Goal: Book appointment/travel/reservation

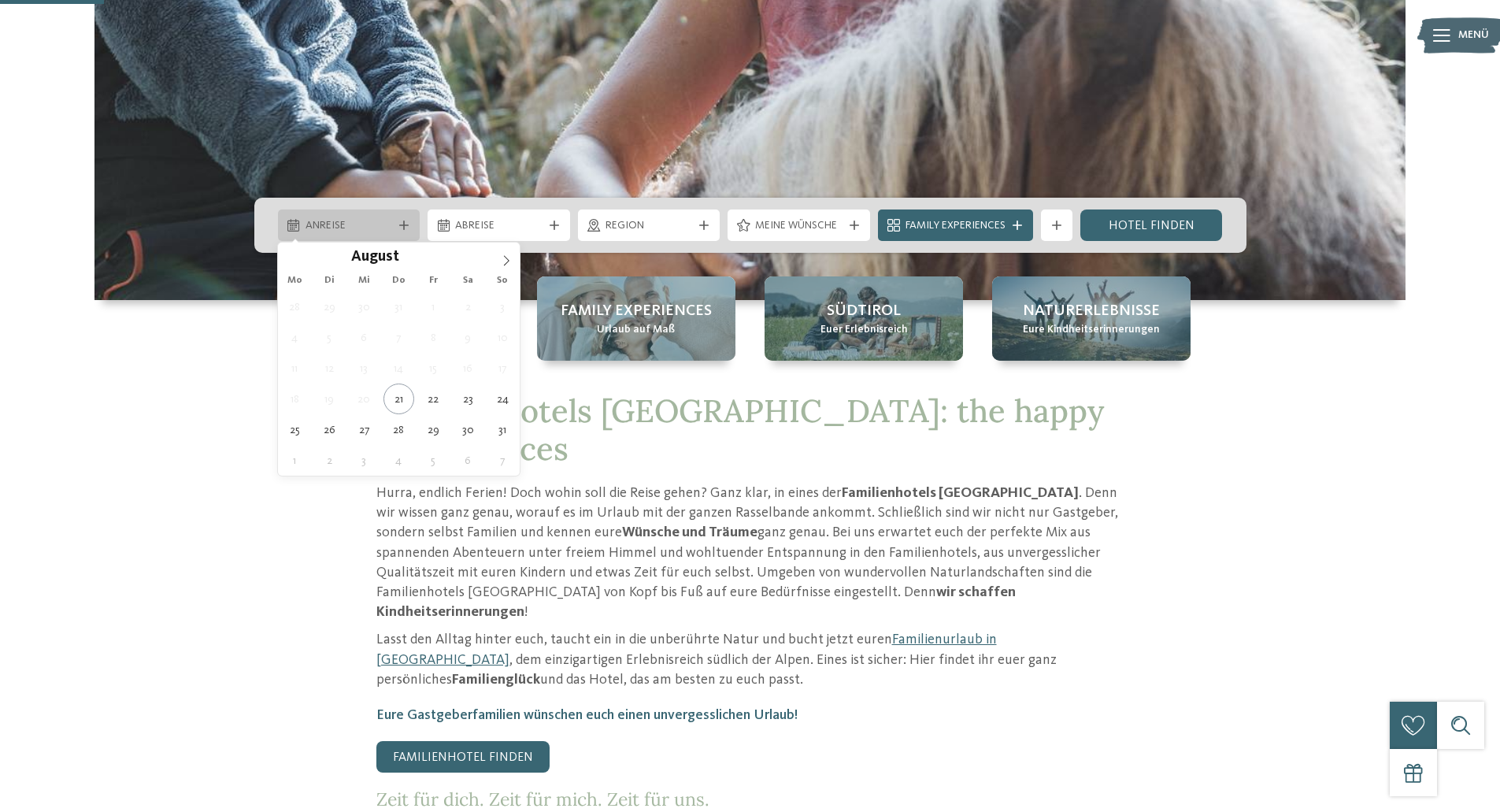
click at [374, 214] on div "Anreise" at bounding box center [349, 225] width 143 height 31
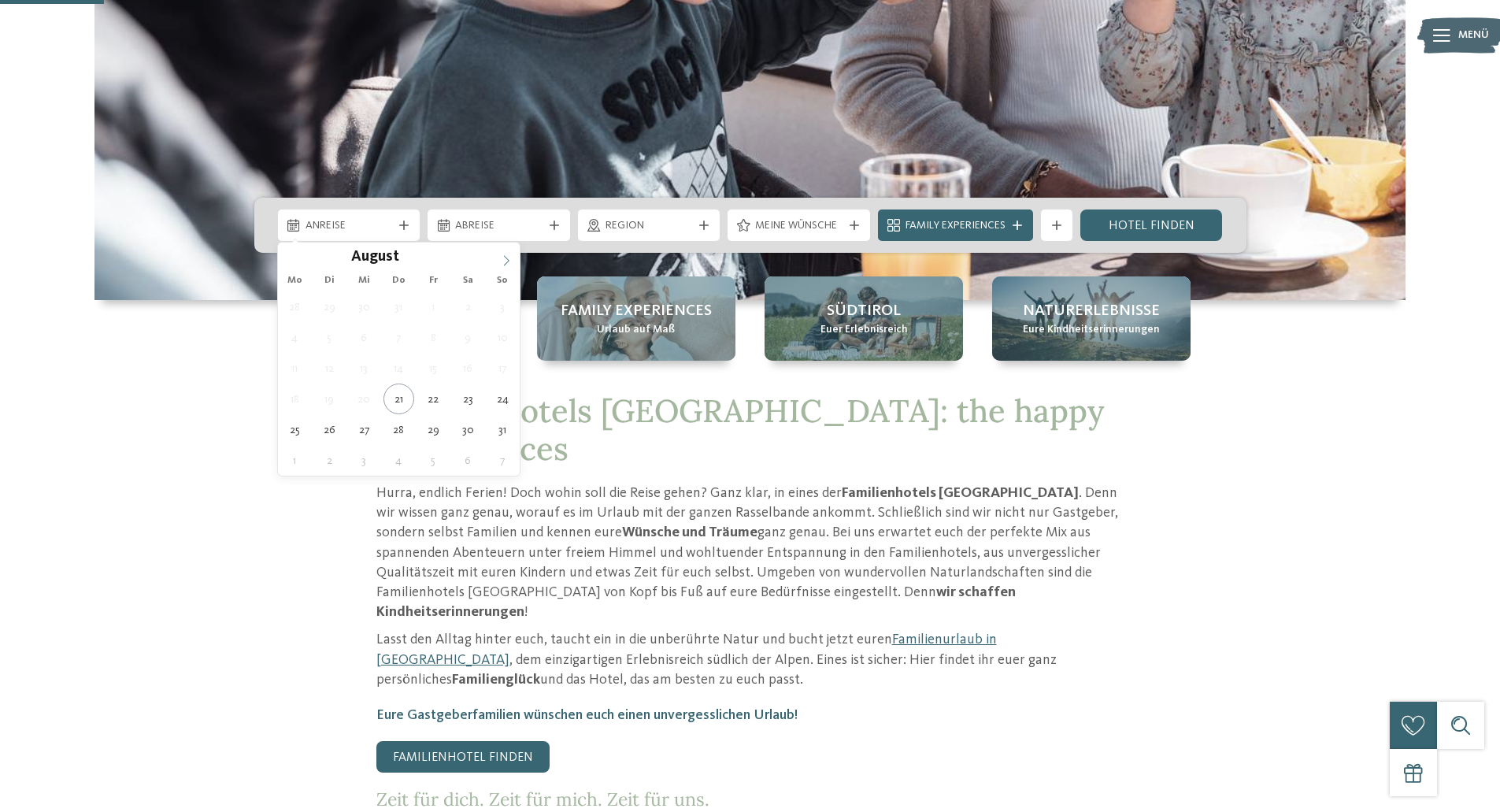
click at [503, 260] on icon at bounding box center [507, 260] width 11 height 11
type input "****"
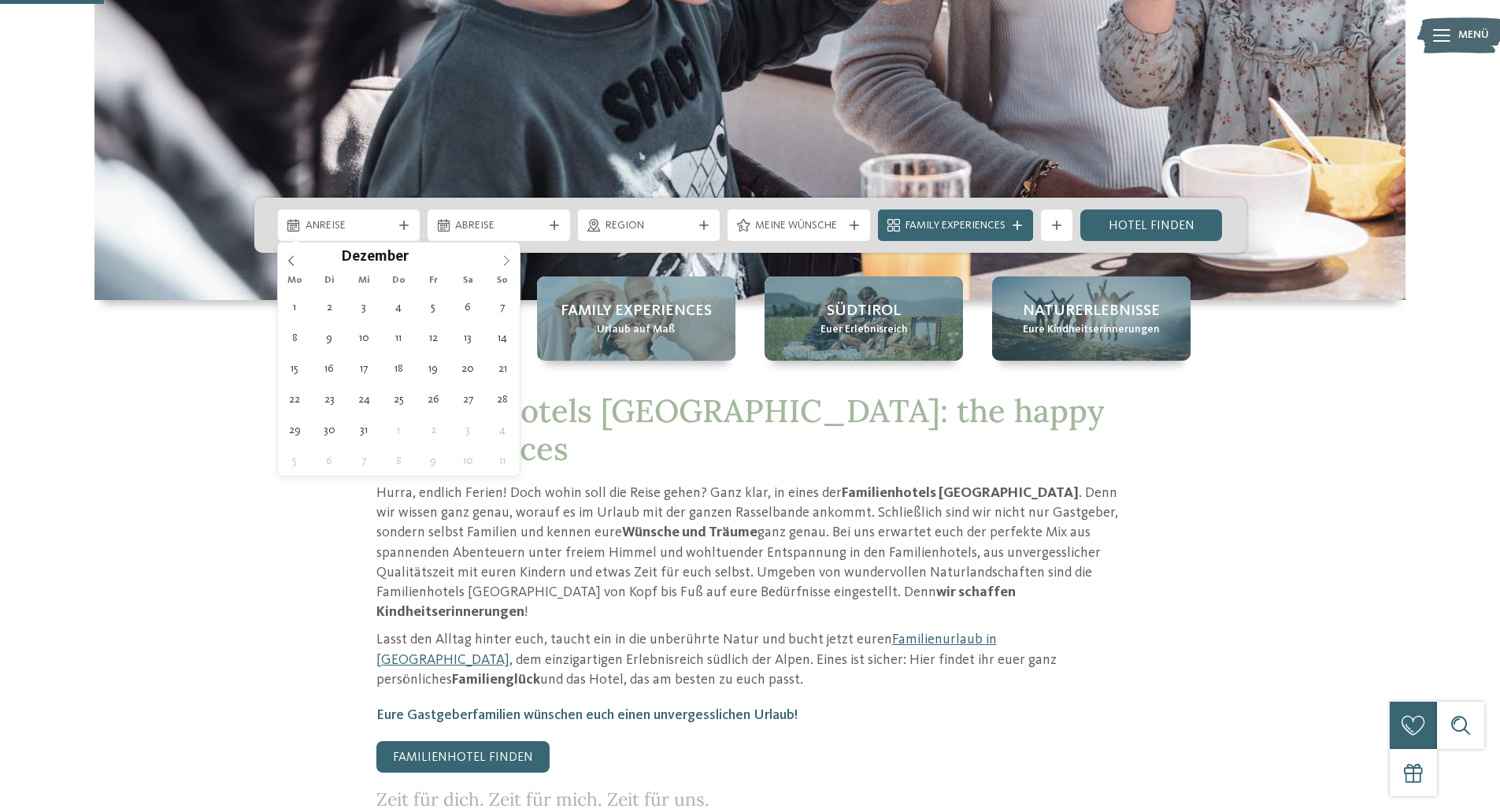
click at [503, 260] on icon at bounding box center [507, 260] width 11 height 11
type div "[DATE]"
type input "****"
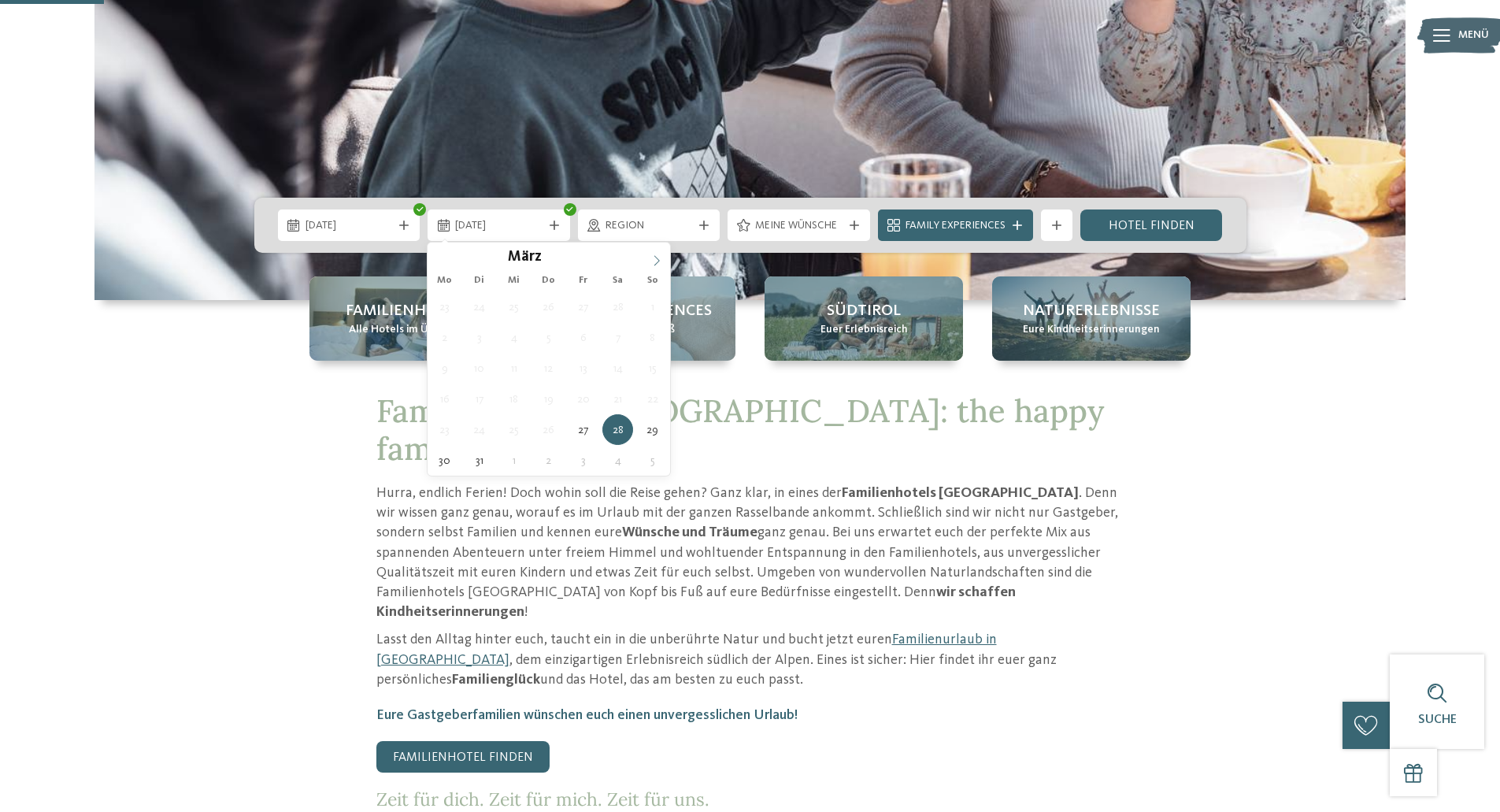
click at [654, 253] on span at bounding box center [657, 256] width 27 height 27
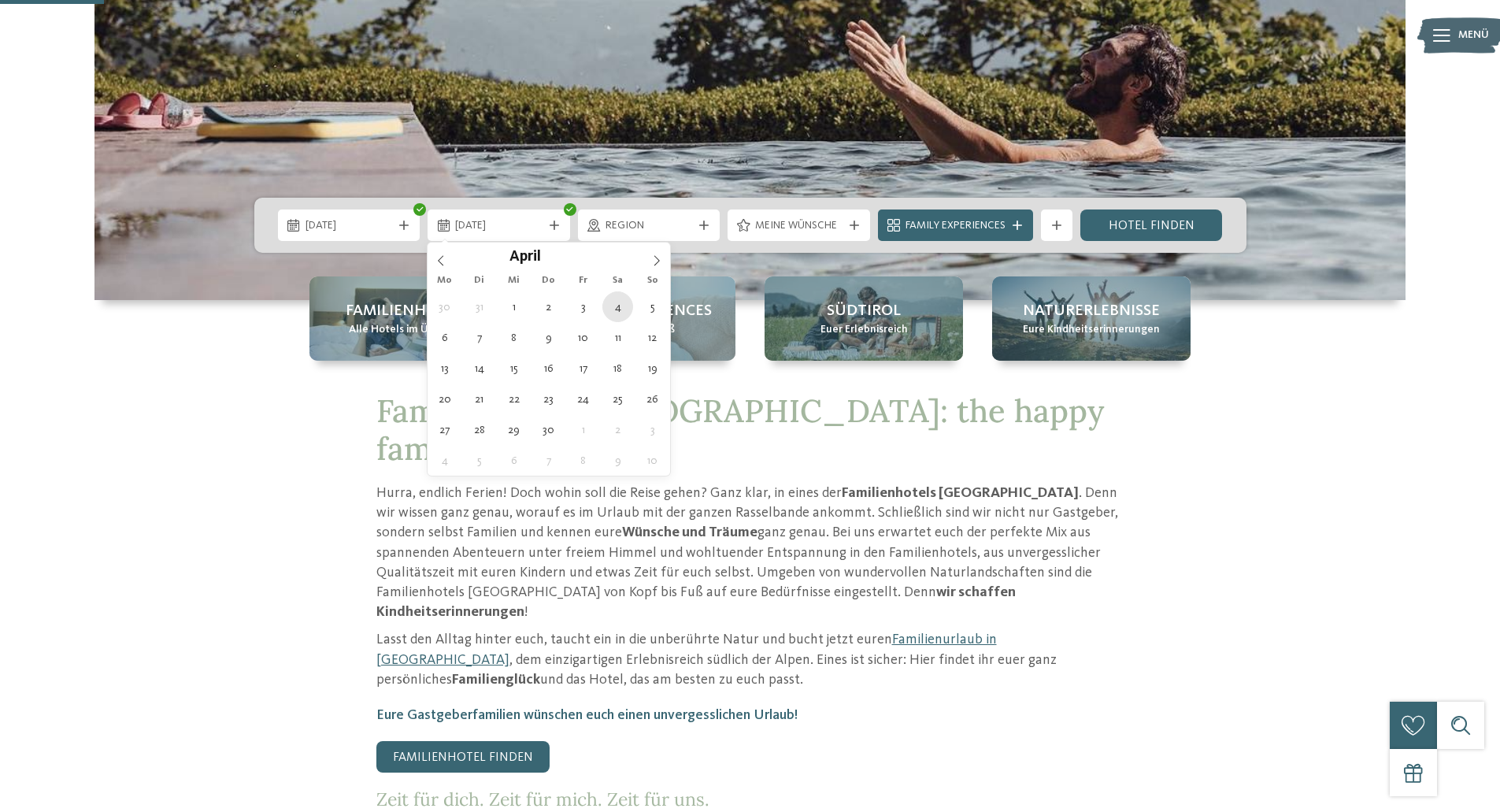
type div "[DATE]"
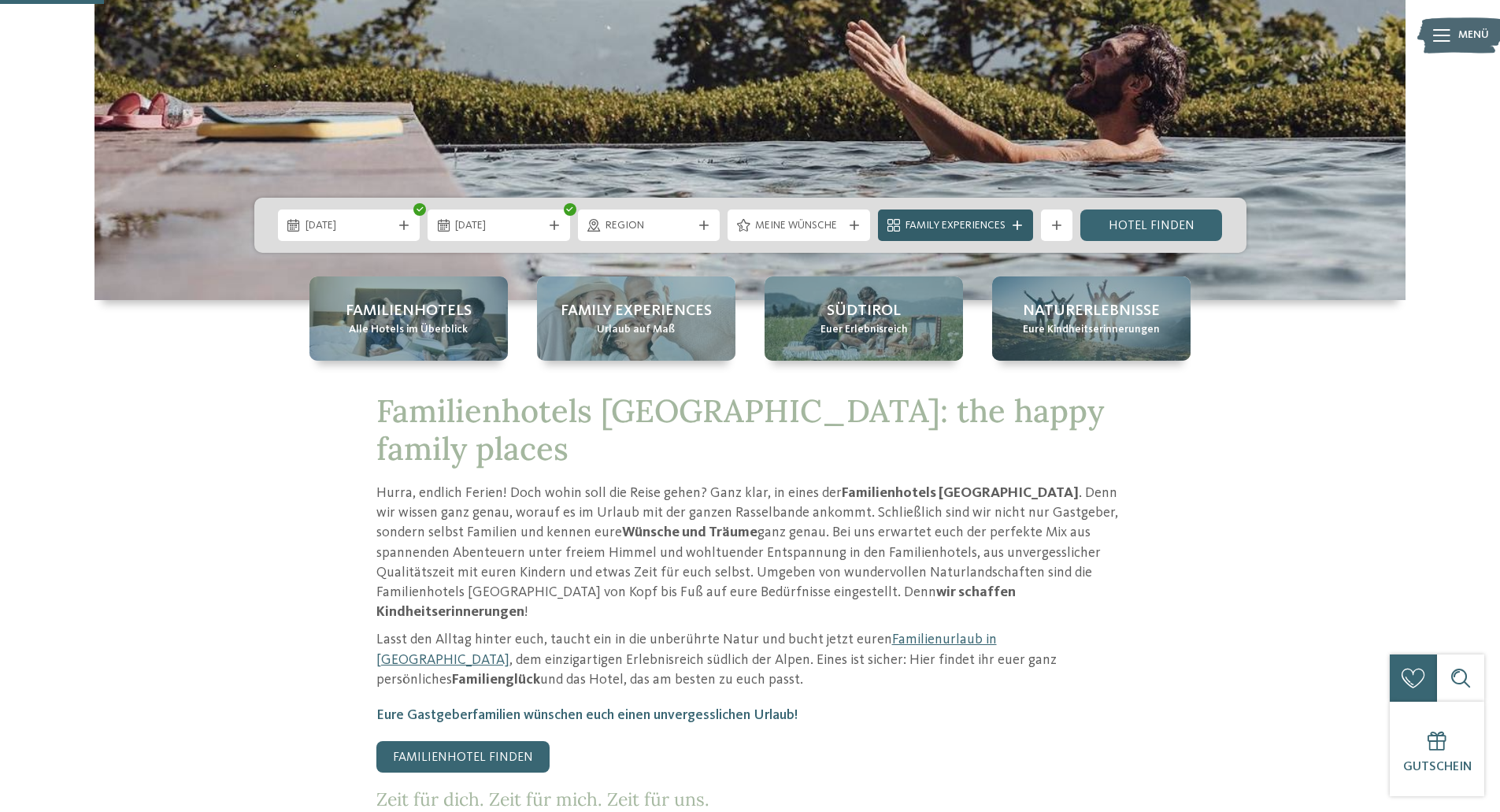
click at [1015, 217] on div "Family Experiences" at bounding box center [955, 225] width 155 height 31
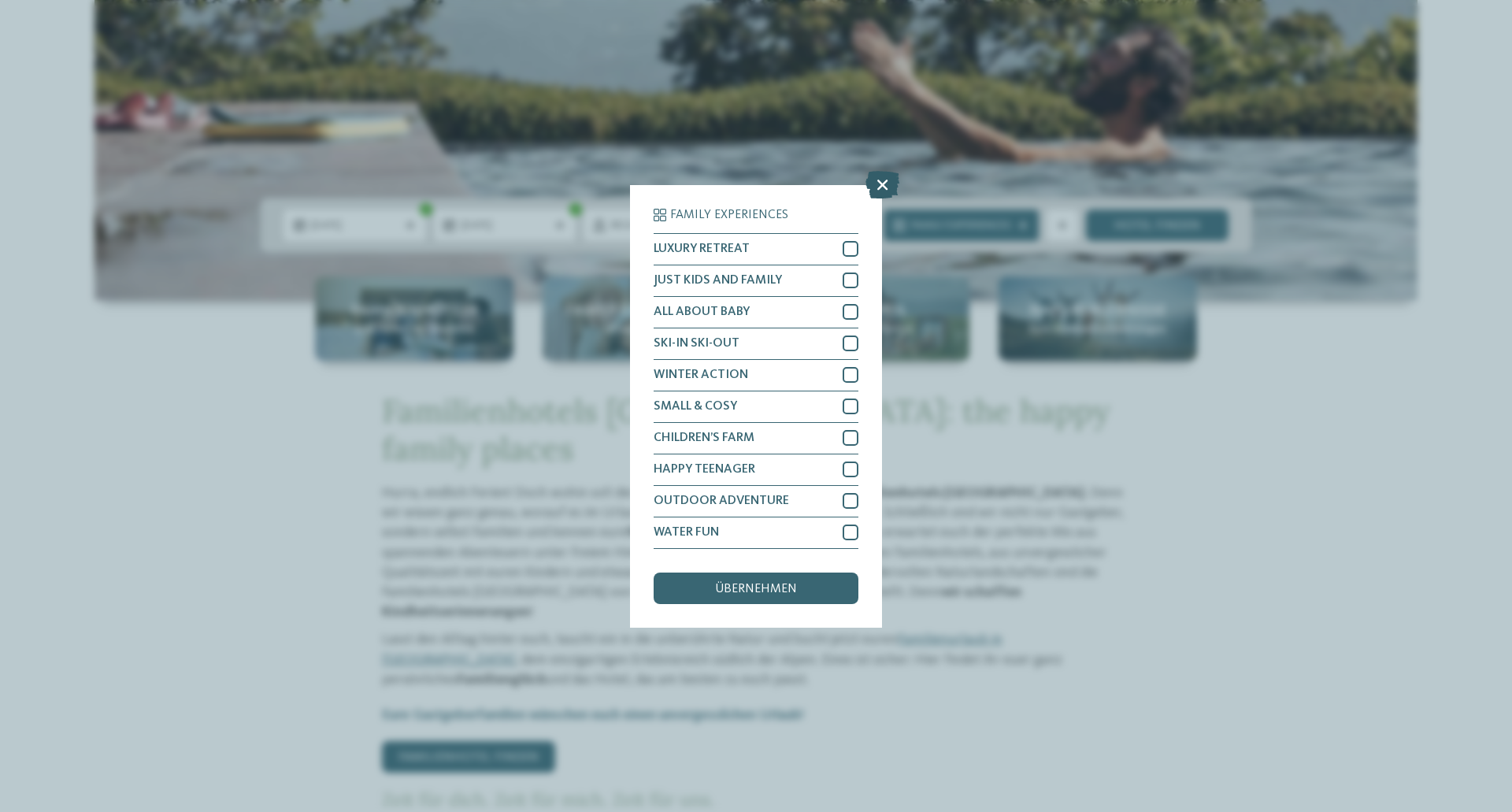
click at [890, 183] on icon at bounding box center [882, 183] width 34 height 28
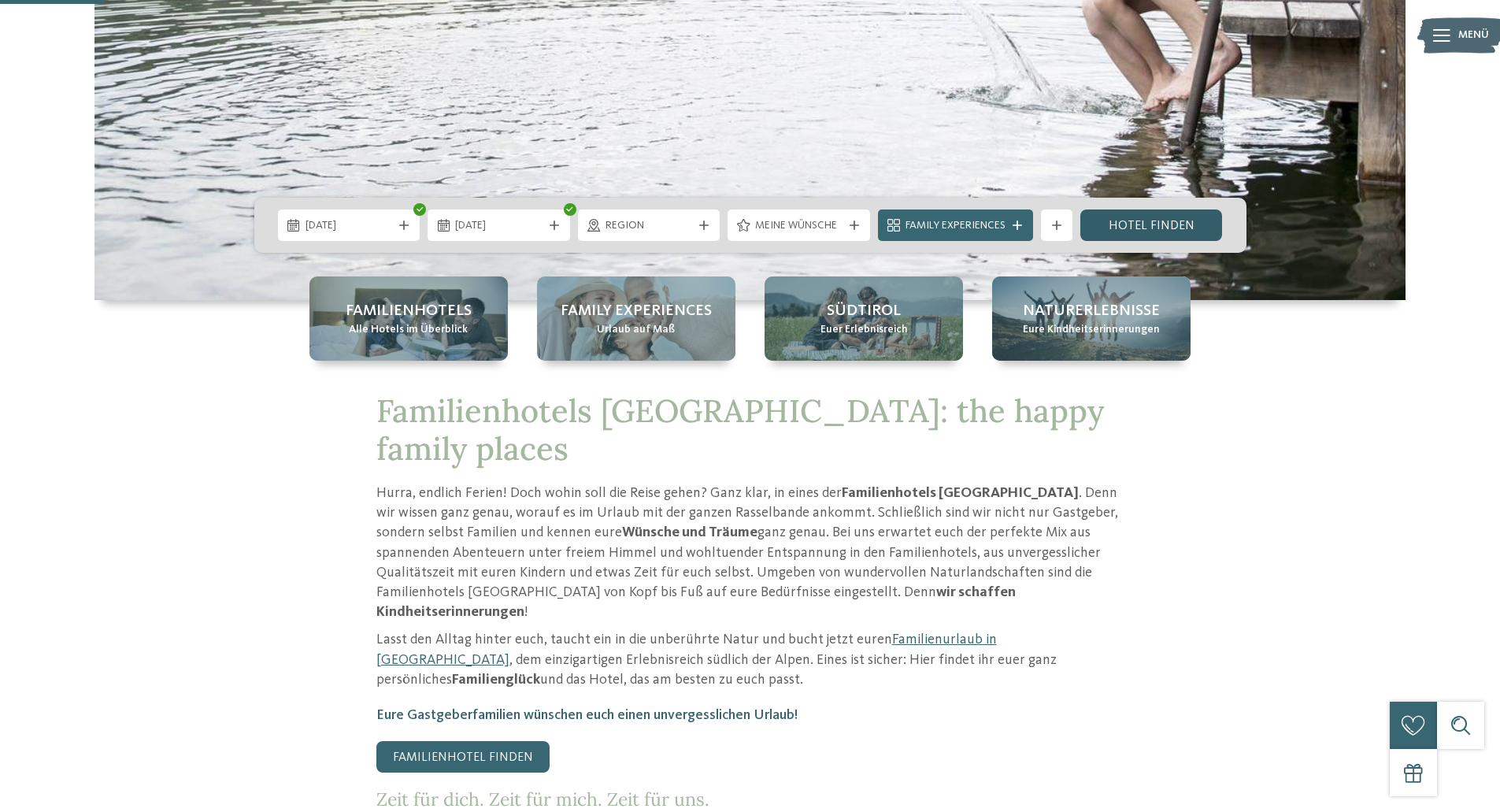
click at [1147, 217] on link "Hotel finden" at bounding box center [1151, 225] width 143 height 31
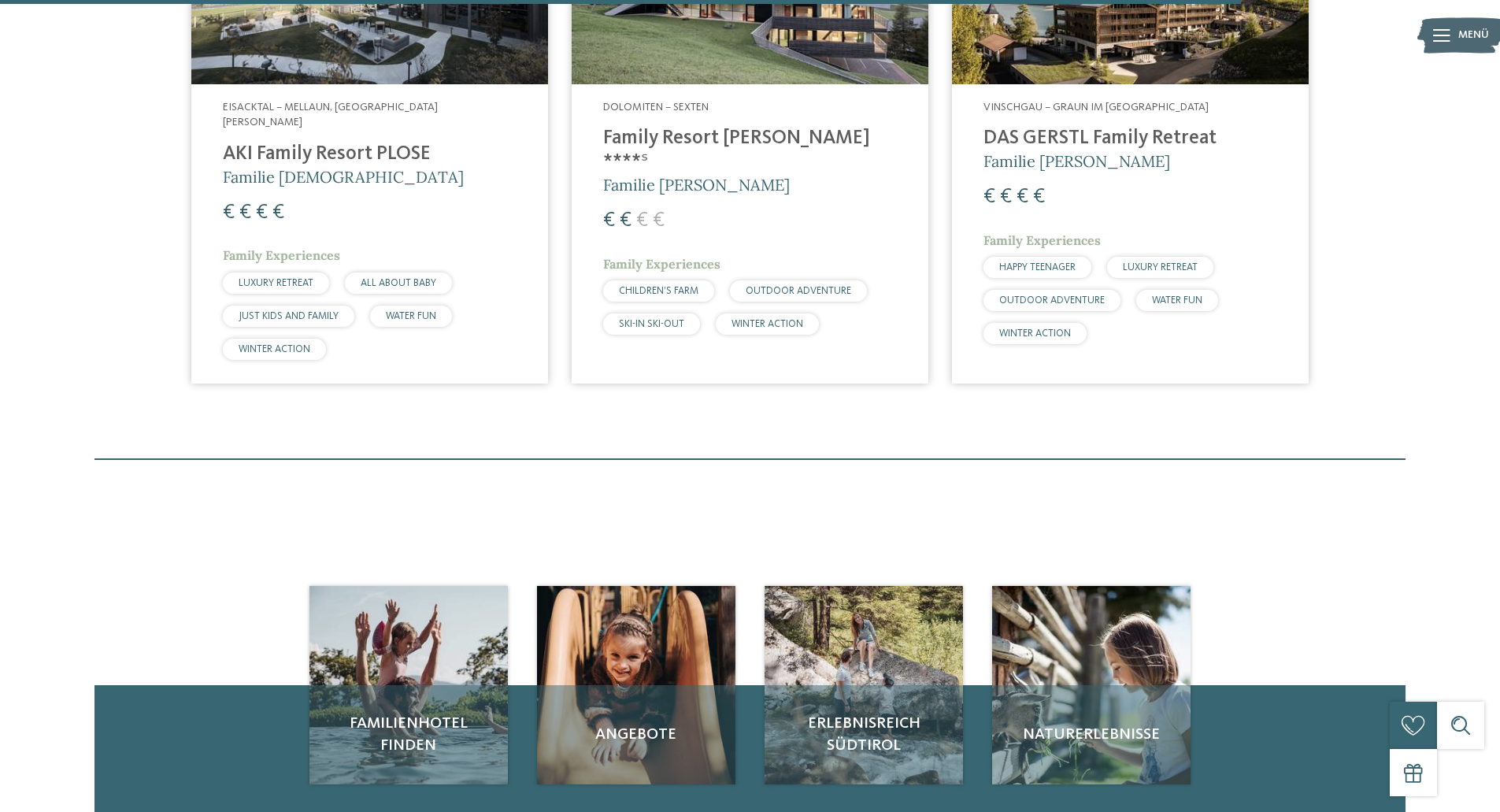
scroll to position [2485, 0]
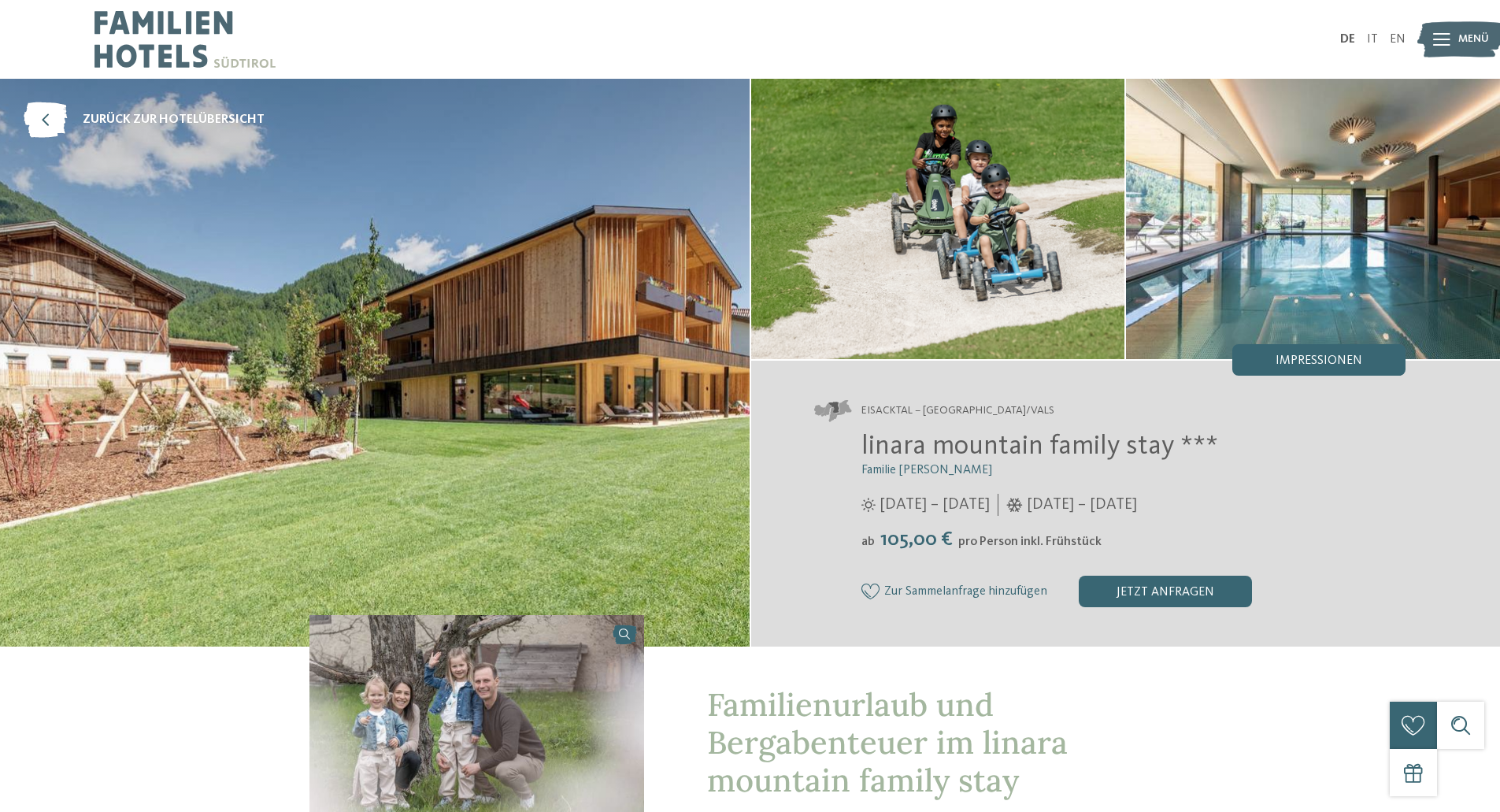
click at [488, 259] on img at bounding box center [375, 363] width 750 height 568
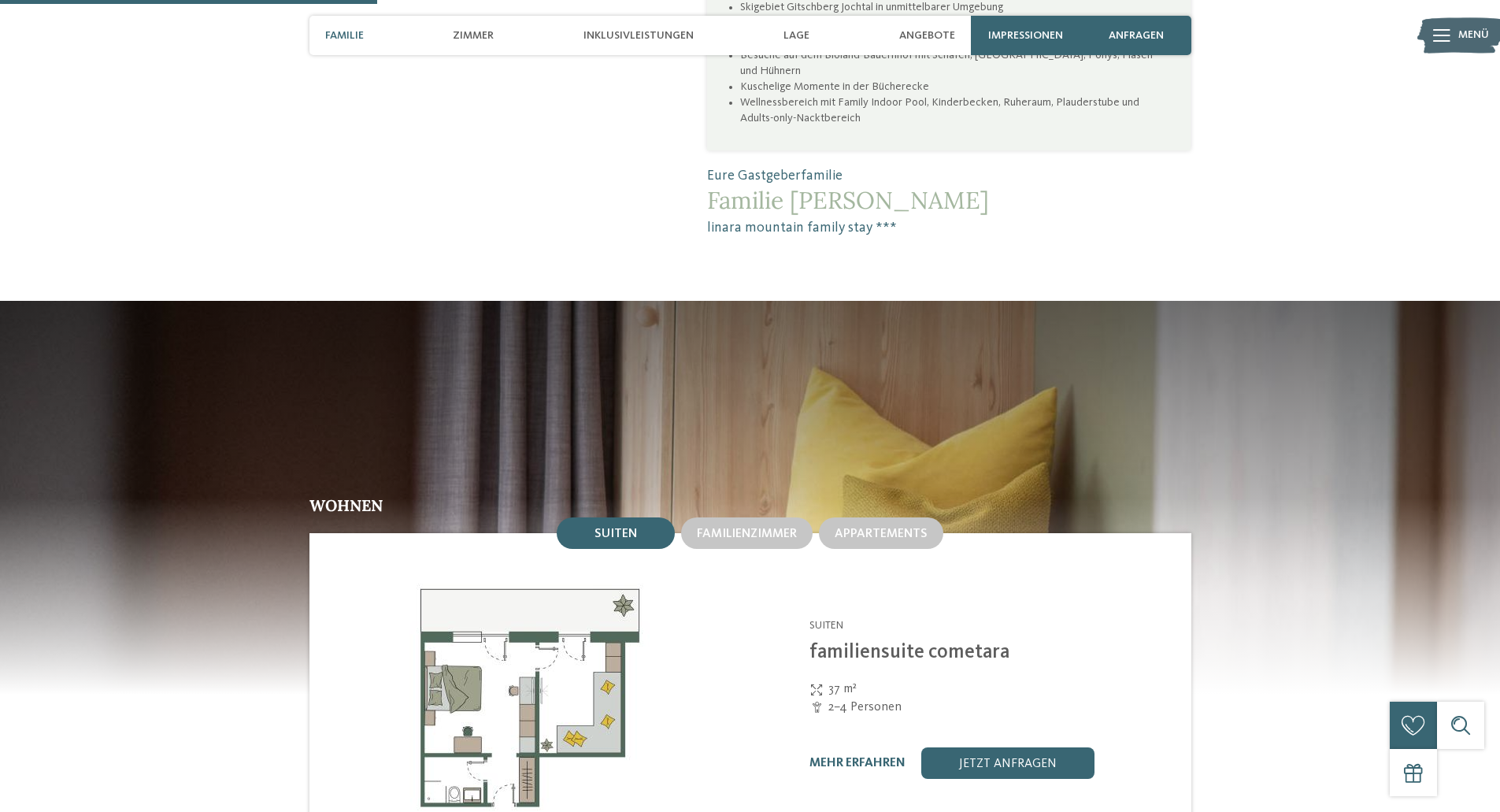
scroll to position [1575, 0]
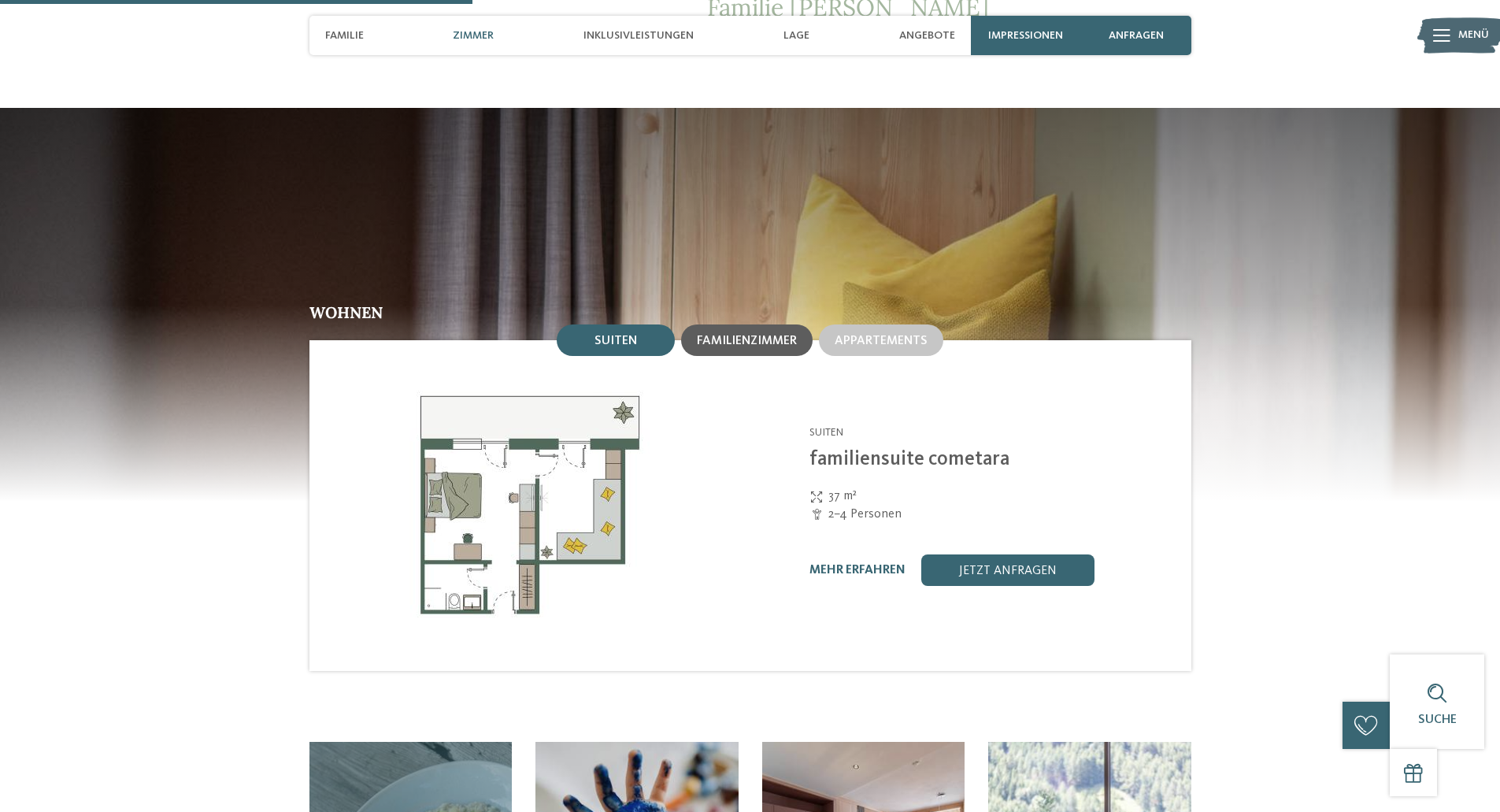
click at [723, 335] on span "Familienzimmer" at bounding box center [746, 341] width 100 height 13
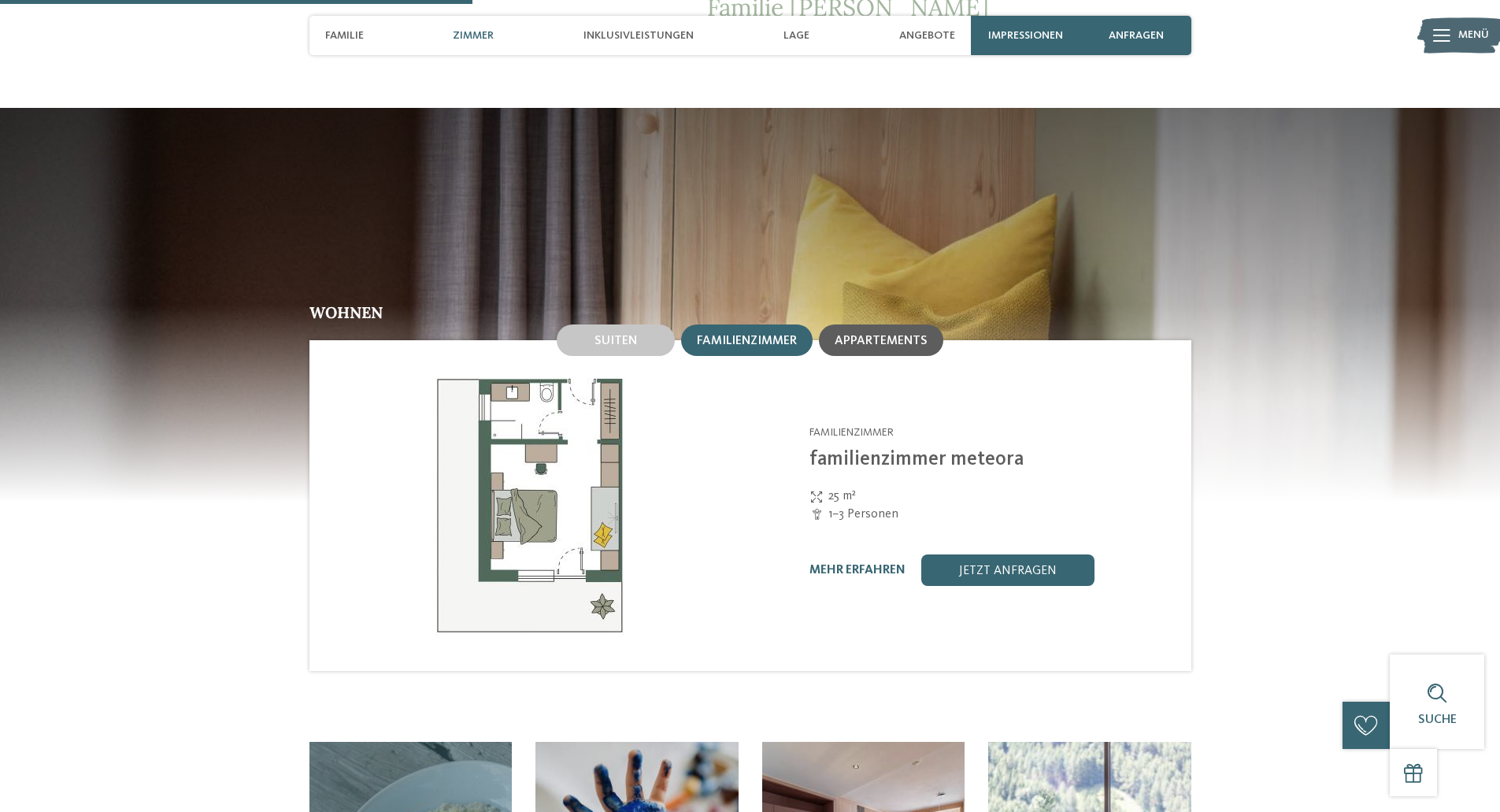
click at [912, 335] on span "Appartements" at bounding box center [880, 341] width 93 height 13
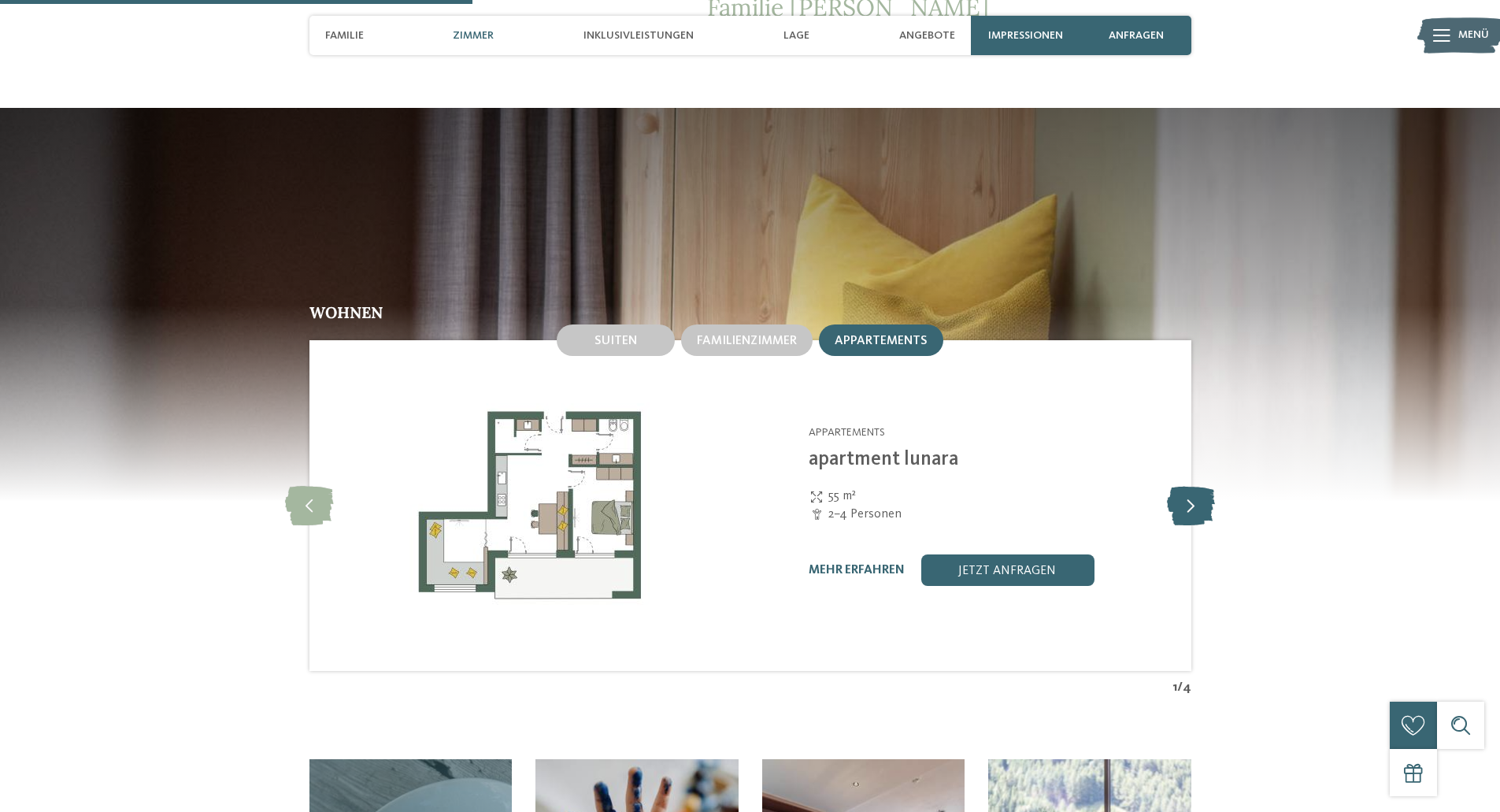
click at [1202, 486] on icon at bounding box center [1190, 506] width 48 height 40
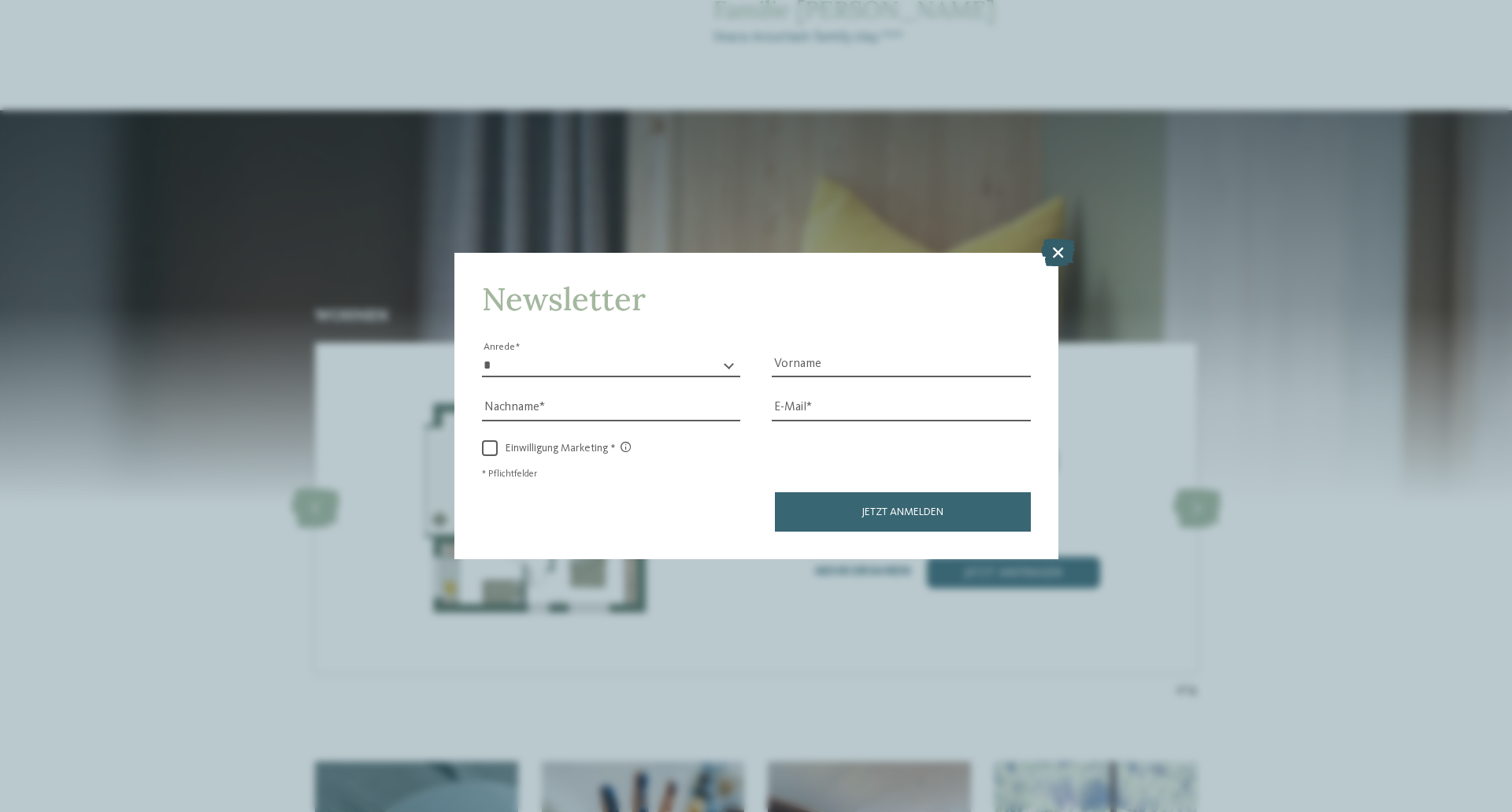
click at [1055, 257] on icon at bounding box center [1058, 252] width 34 height 28
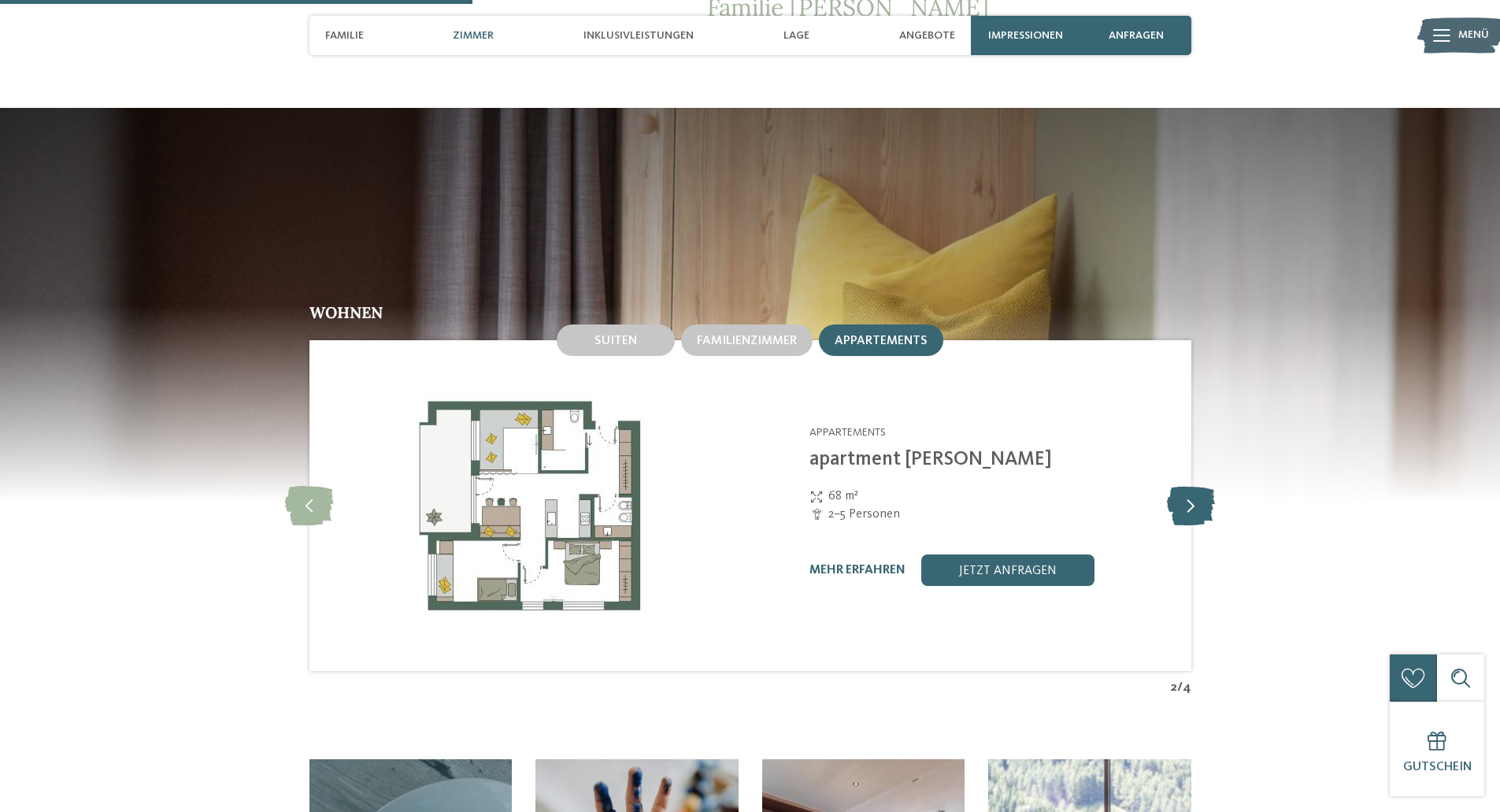
click at [1189, 486] on icon at bounding box center [1190, 506] width 48 height 40
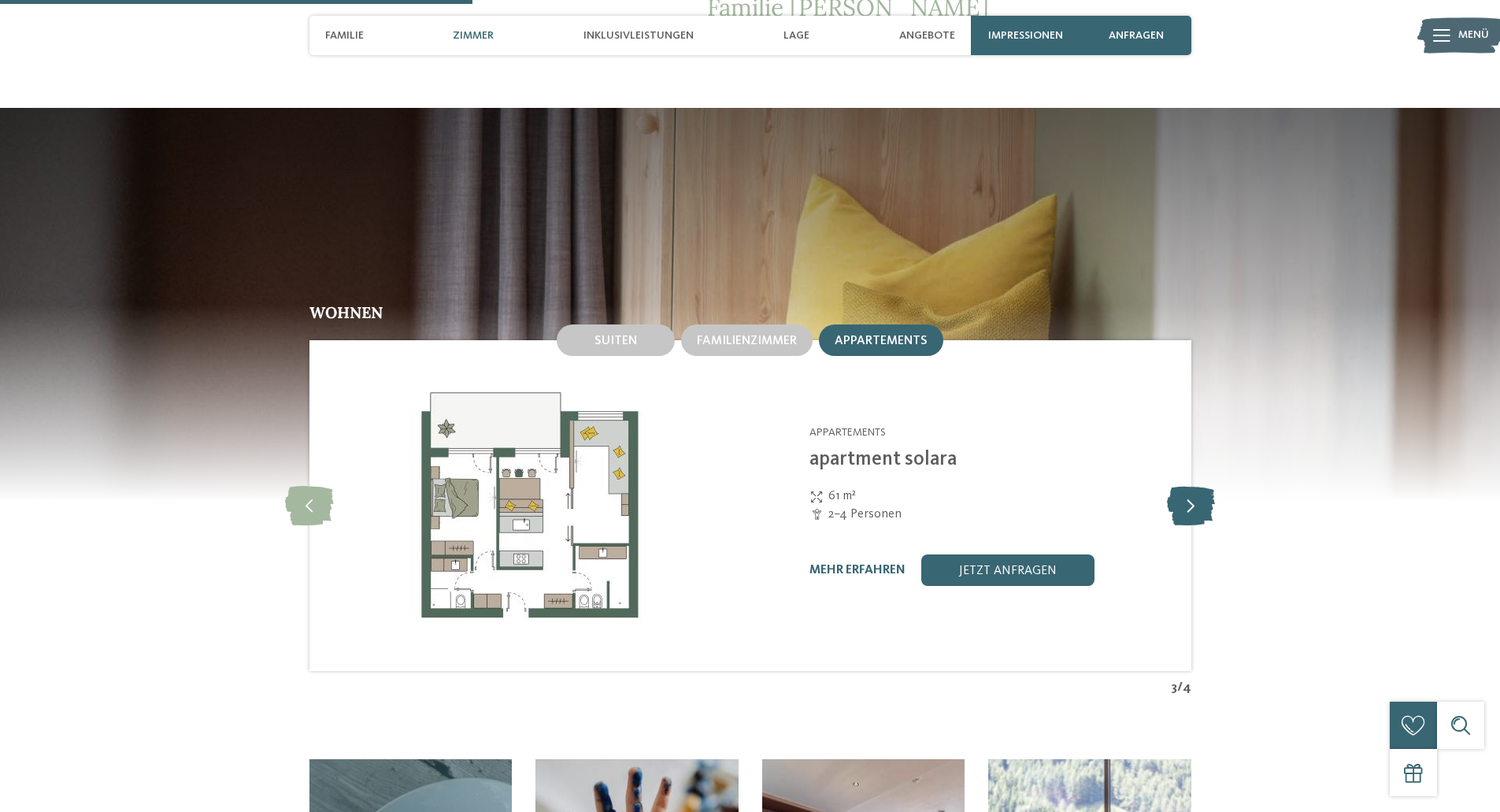
click at [1189, 486] on icon at bounding box center [1190, 506] width 48 height 40
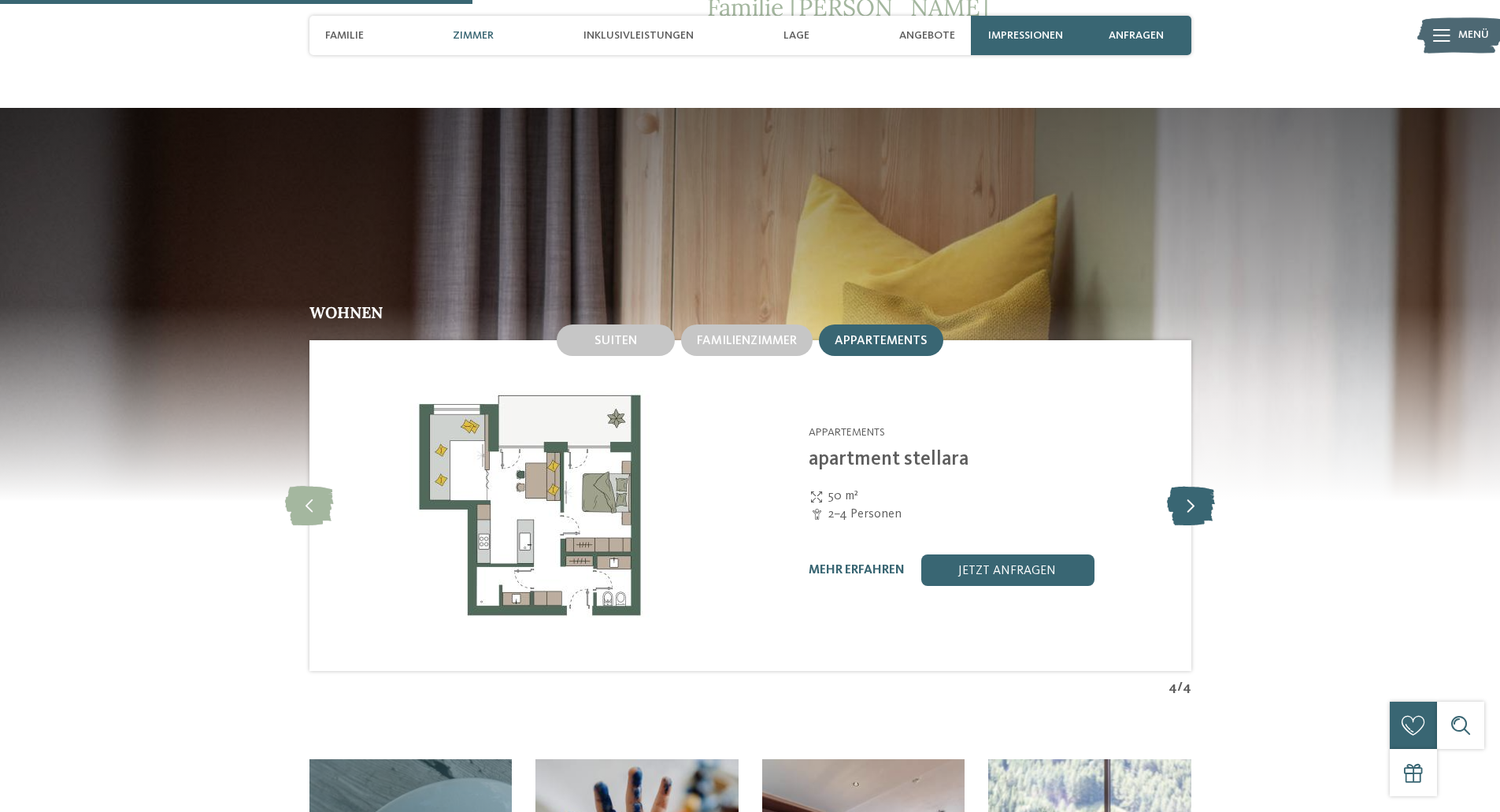
click at [1189, 486] on icon at bounding box center [1190, 506] width 48 height 40
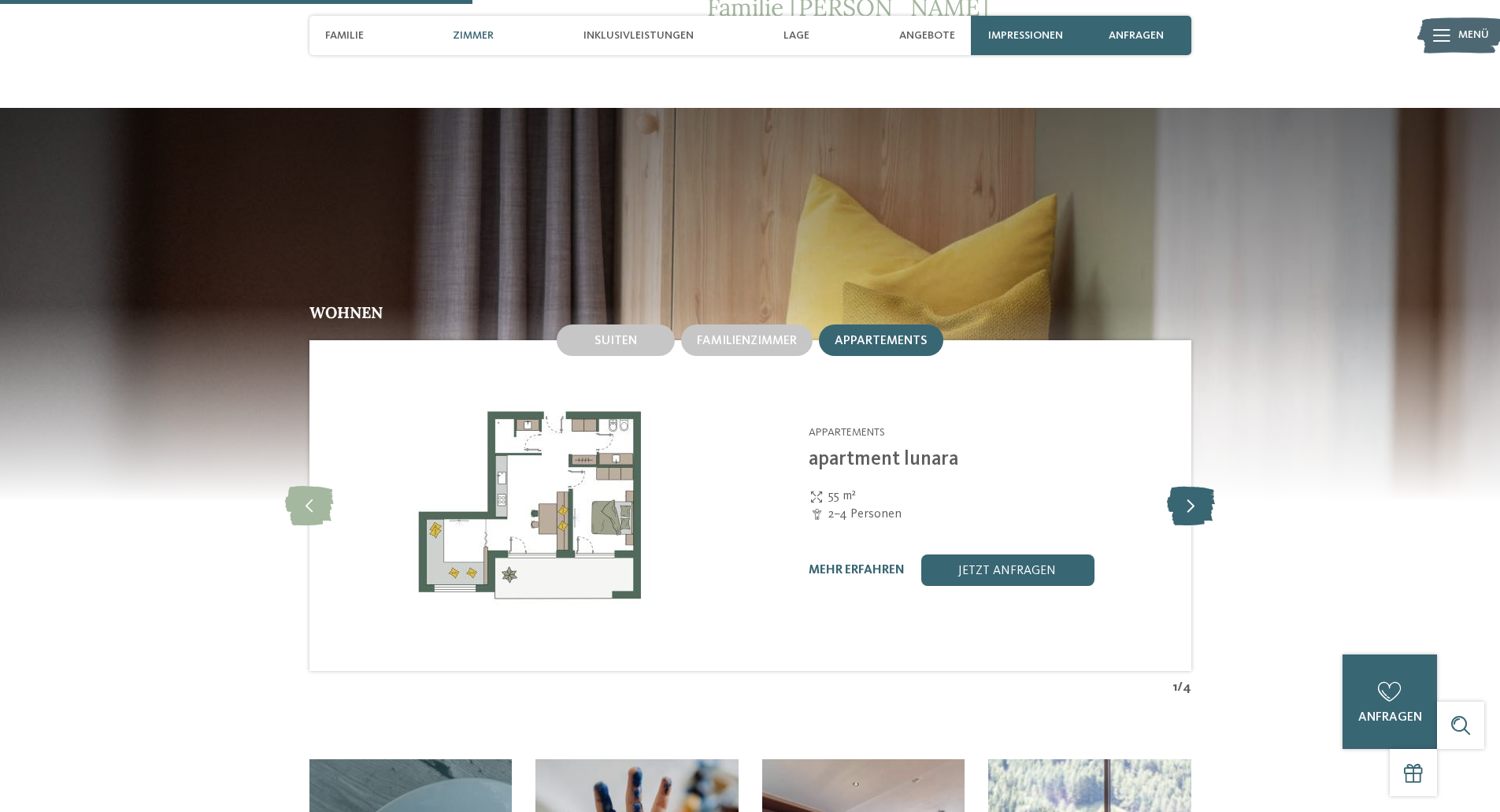
click at [1189, 486] on icon at bounding box center [1190, 506] width 48 height 40
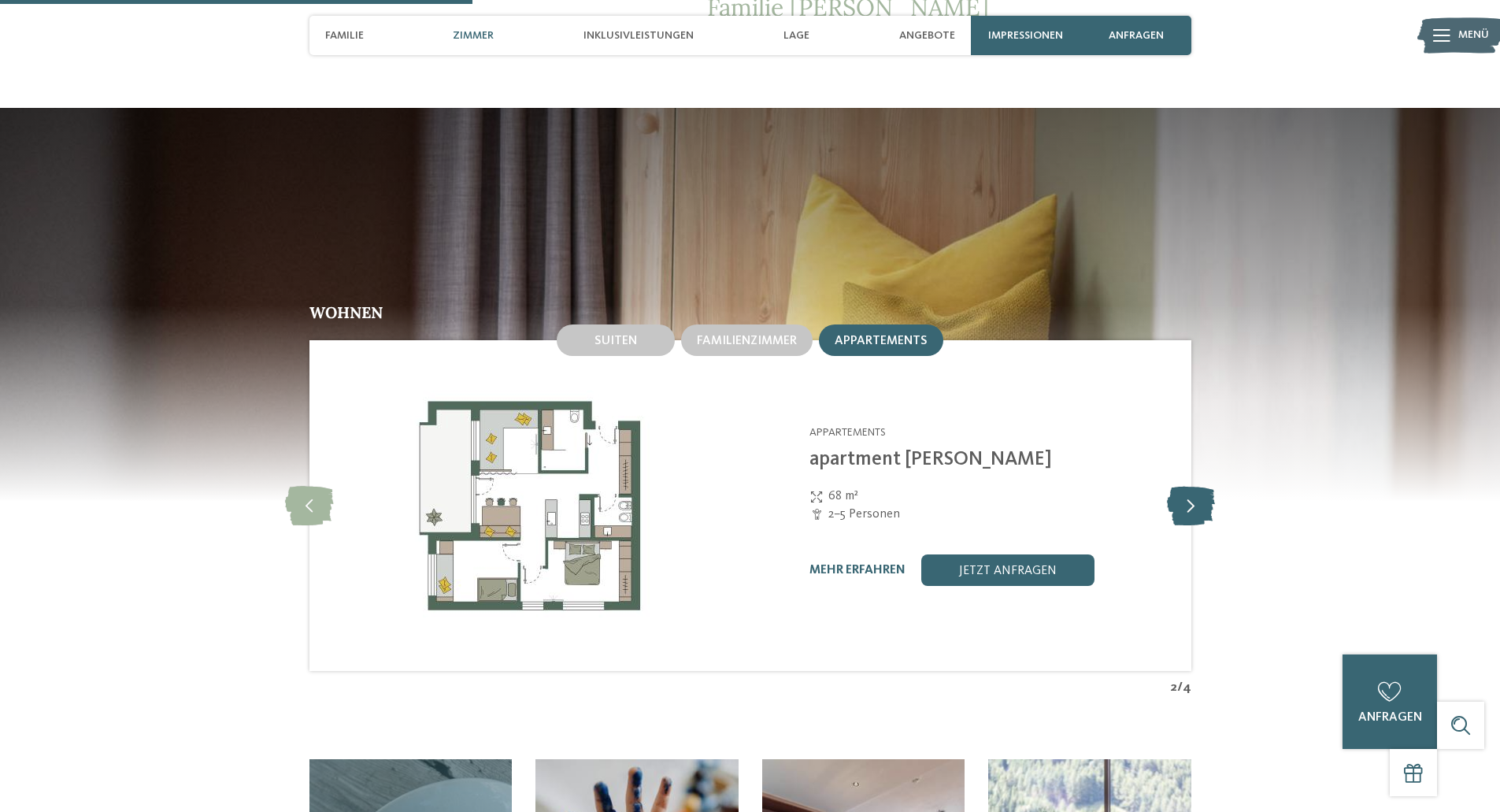
click at [1189, 486] on icon at bounding box center [1190, 506] width 48 height 40
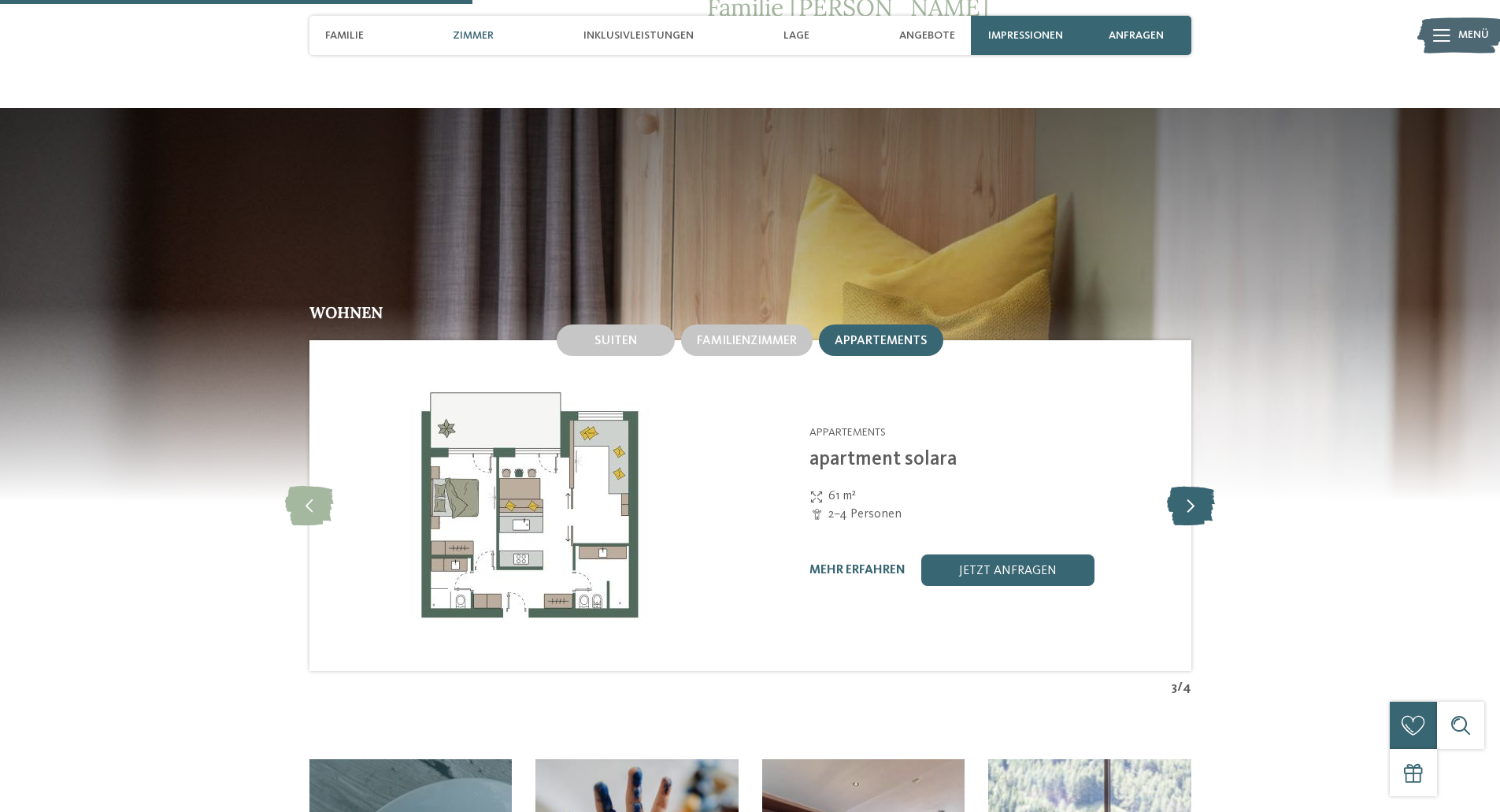
click at [1189, 486] on icon at bounding box center [1190, 506] width 48 height 40
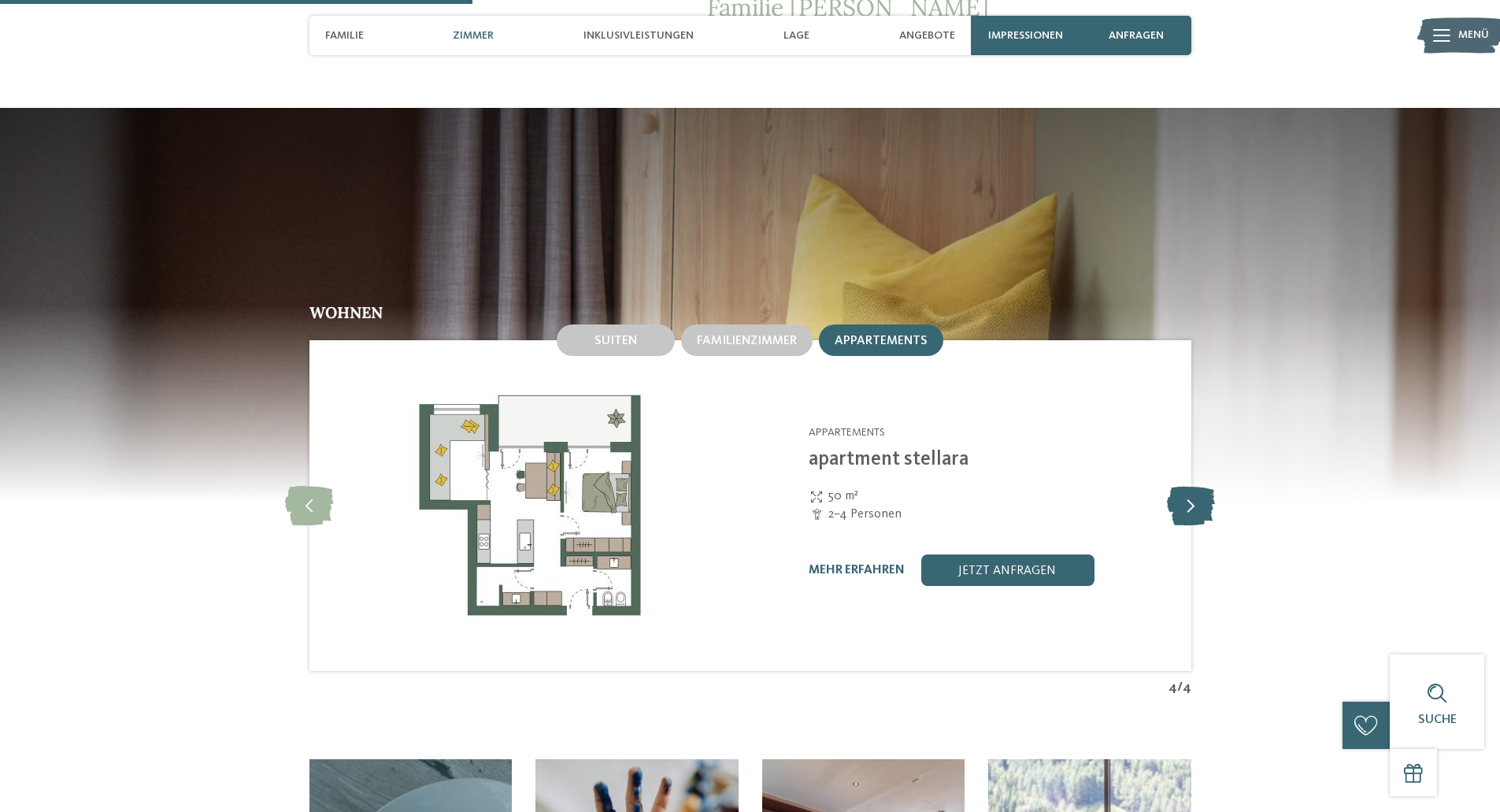
click at [1189, 486] on icon at bounding box center [1190, 506] width 48 height 40
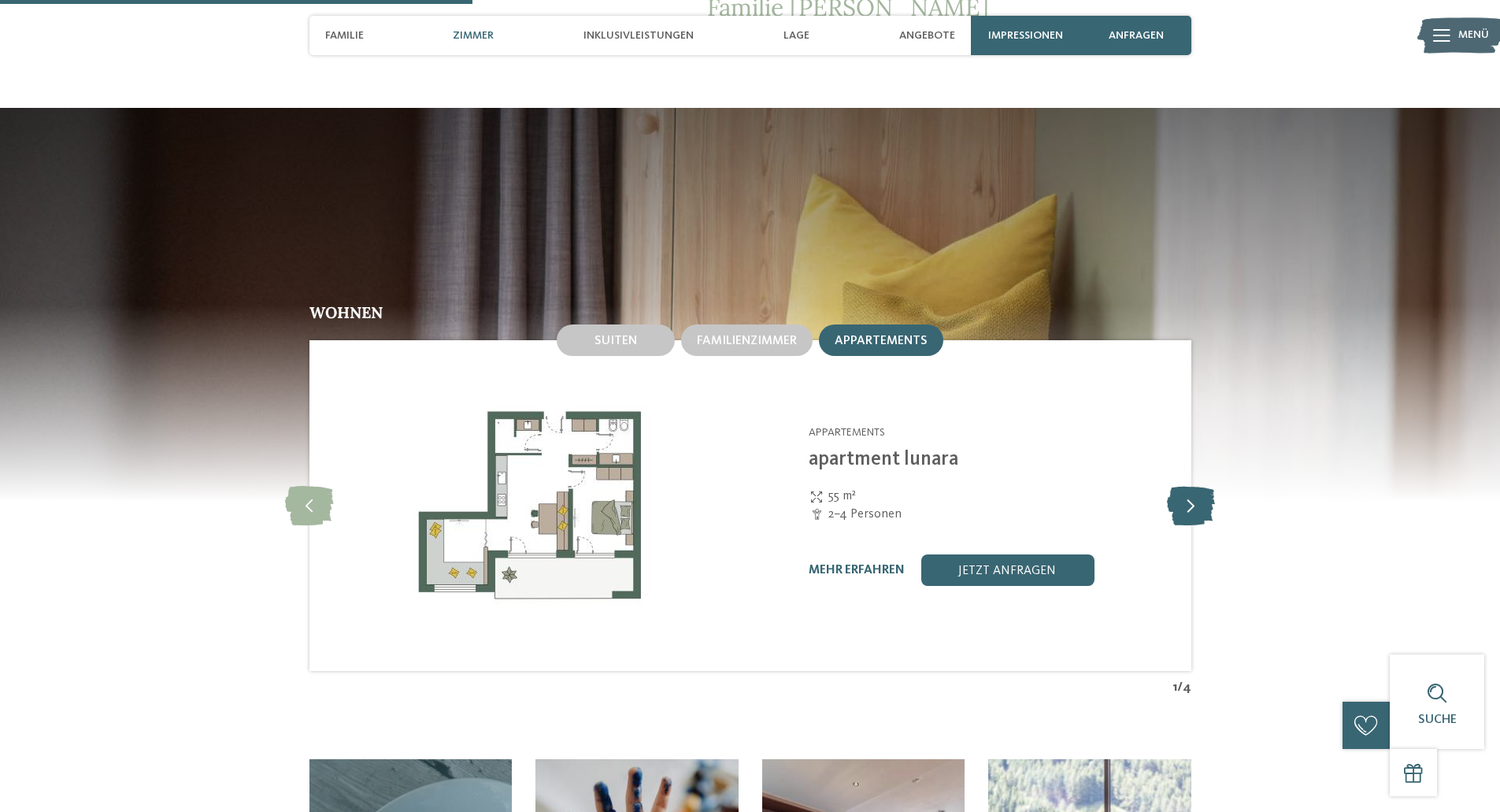
click at [1189, 486] on icon at bounding box center [1190, 506] width 48 height 40
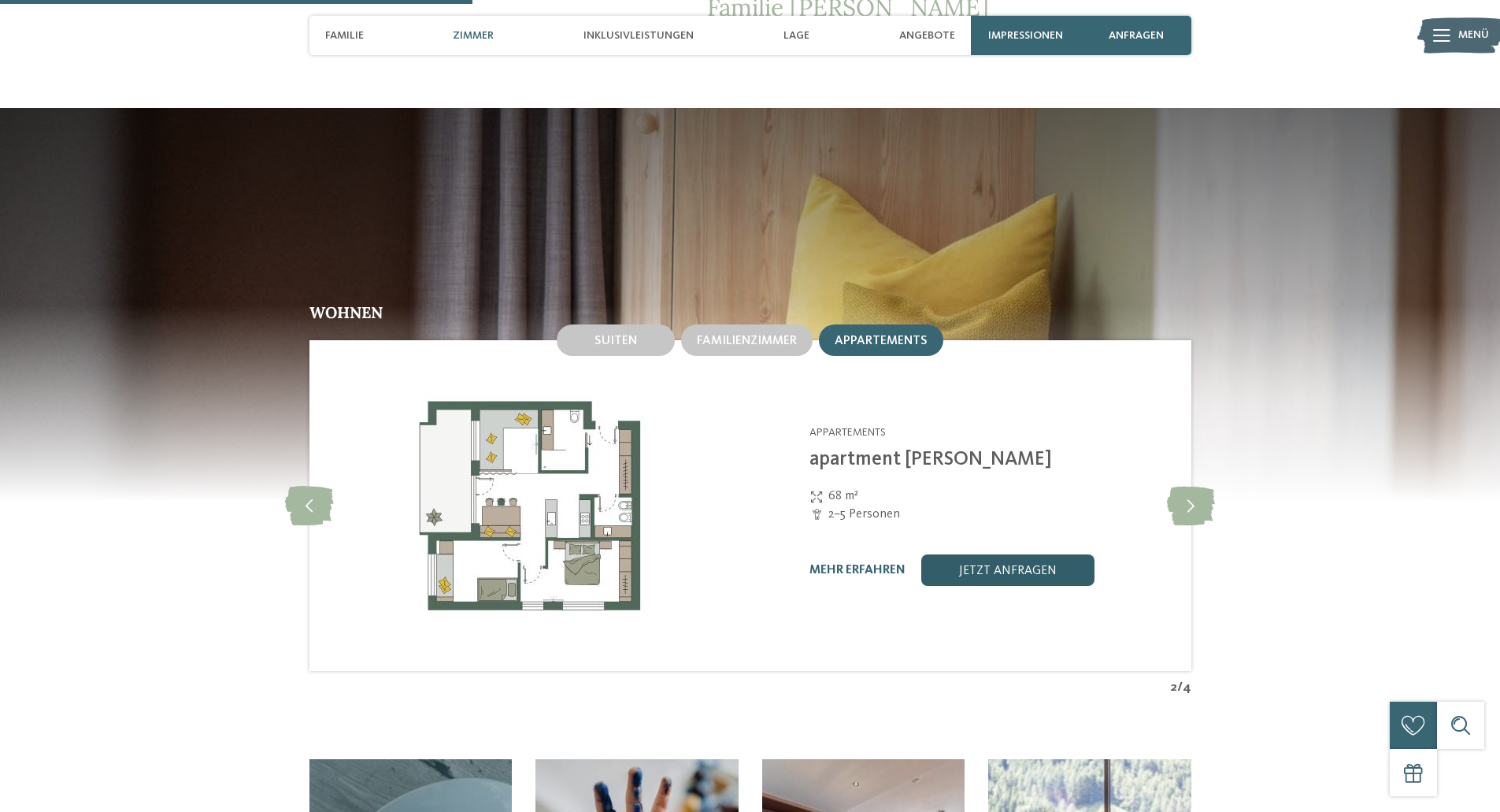
click at [1024, 554] on link "jetzt anfragen" at bounding box center [1008, 569] width 173 height 31
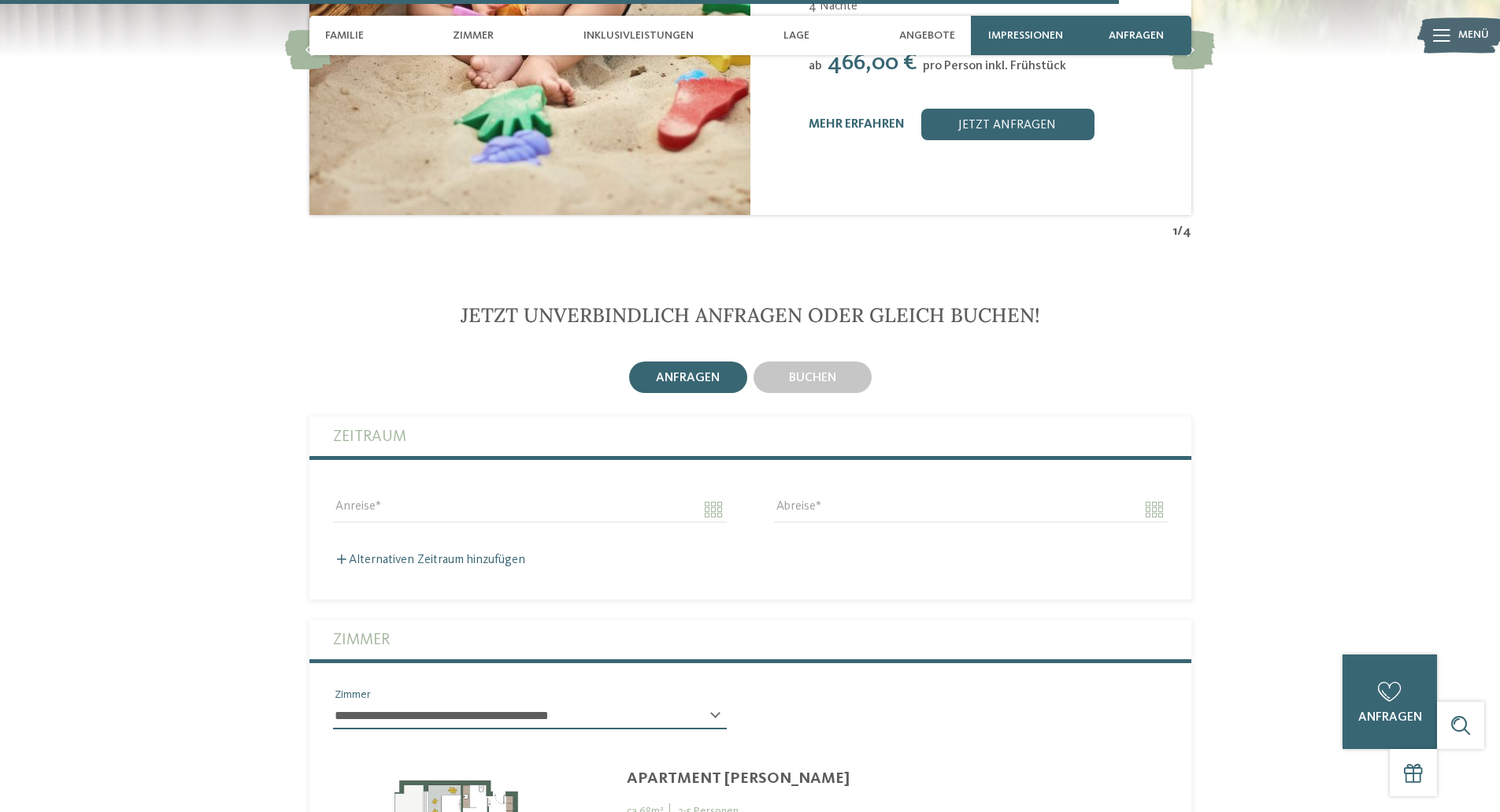
scroll to position [3429, 0]
